Goal: Task Accomplishment & Management: Use online tool/utility

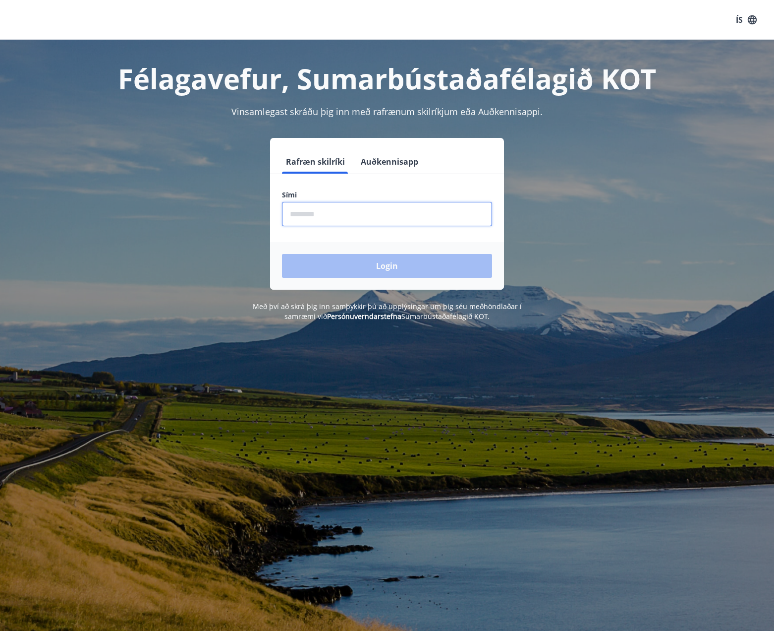
click at [349, 212] on input "phone" at bounding box center [387, 214] width 210 height 24
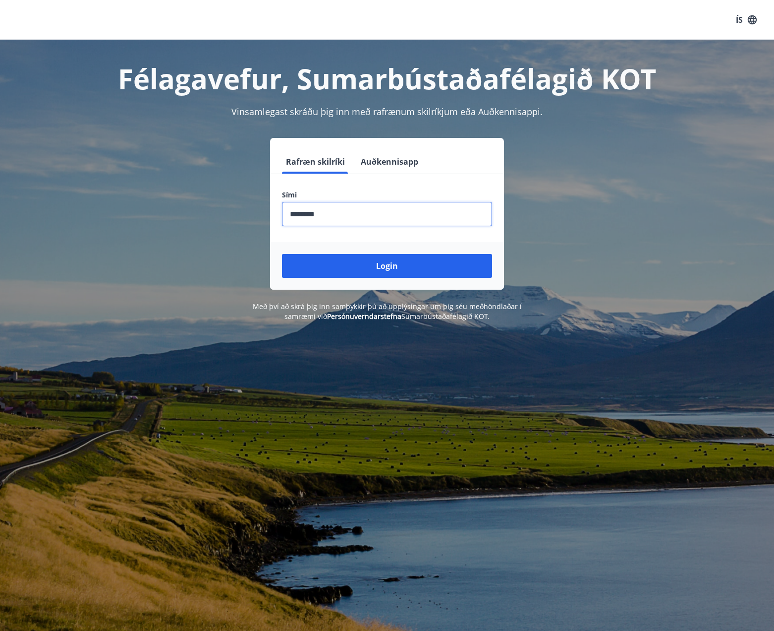
click at [349, 214] on input "phone" at bounding box center [387, 214] width 210 height 24
type input "********"
click at [282, 254] on button "Login" at bounding box center [387, 266] width 210 height 24
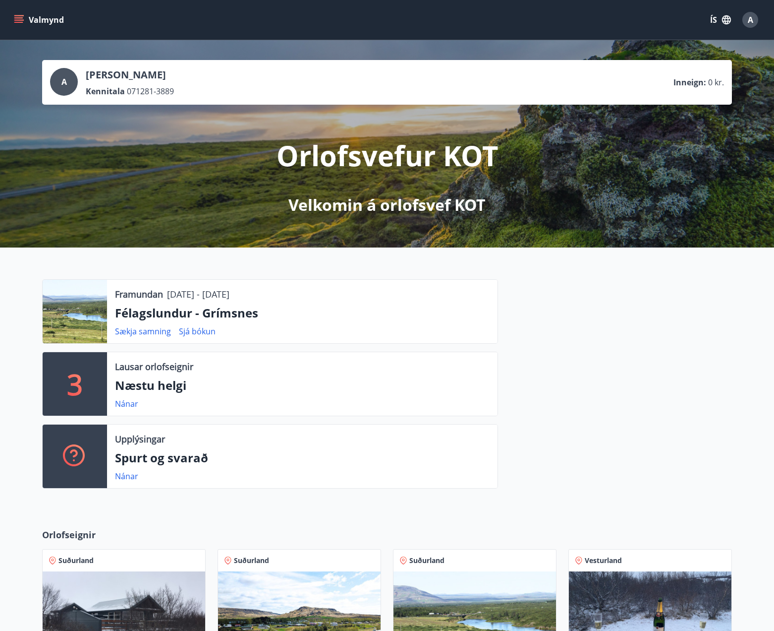
click at [22, 14] on button "Valmynd" at bounding box center [40, 20] width 56 height 18
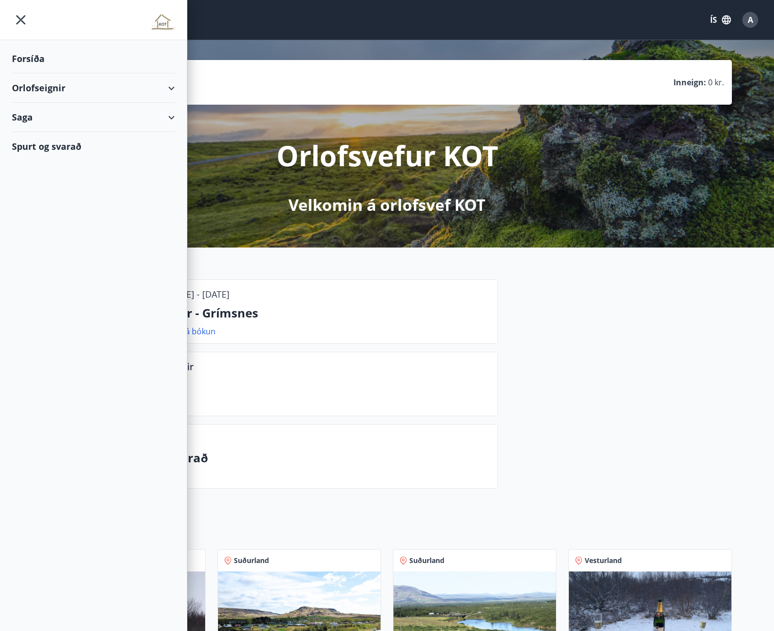
click at [51, 94] on div "Orlofseignir" at bounding box center [93, 87] width 163 height 29
click at [47, 133] on div "Bókunardagatal" at bounding box center [93, 133] width 147 height 21
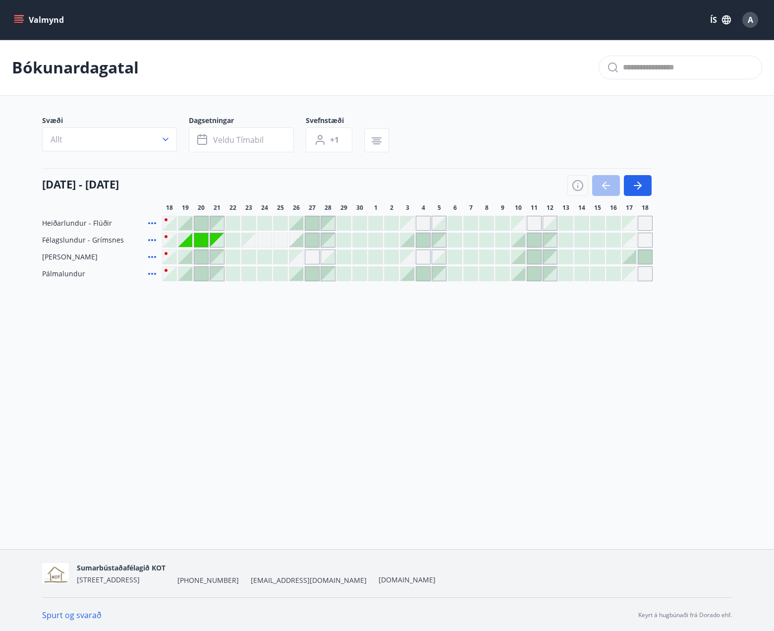
click at [251, 244] on div "Gráir dagar eru ekki bókanlegir" at bounding box center [249, 240] width 14 height 14
drag, startPoint x: 522, startPoint y: 225, endPoint x: 440, endPoint y: 396, distance: 190.3
click at [522, 225] on div "Gráir dagar eru ekki bókanlegir" at bounding box center [519, 223] width 14 height 14
